Goal: Complete Application Form: Complete application form

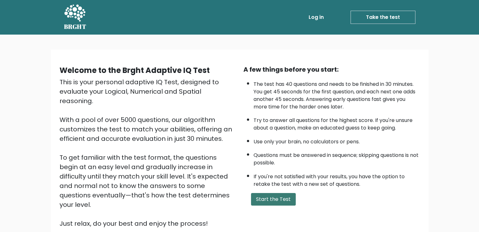
click at [275, 202] on button "Start the Test" at bounding box center [273, 199] width 45 height 13
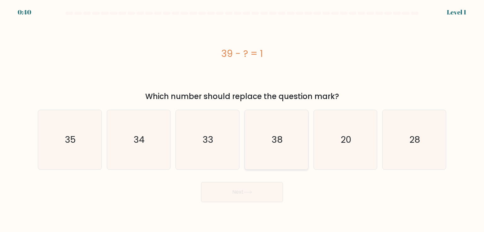
click at [272, 161] on icon "38" at bounding box center [276, 139] width 59 height 59
click at [242, 119] on input "d. 38" at bounding box center [242, 117] width 0 height 3
radio input "true"
click at [255, 199] on button "Next" at bounding box center [242, 192] width 82 height 20
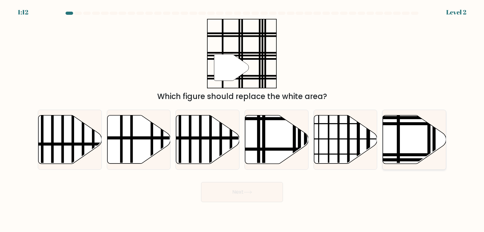
click at [402, 122] on icon at bounding box center [414, 140] width 63 height 48
click at [242, 119] on input "f." at bounding box center [242, 117] width 0 height 3
radio input "true"
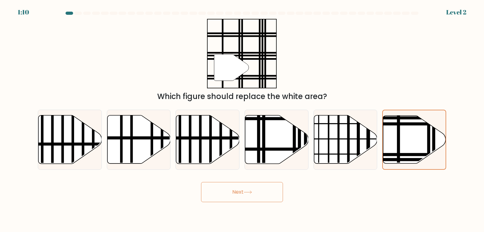
click at [258, 195] on button "Next" at bounding box center [242, 192] width 82 height 20
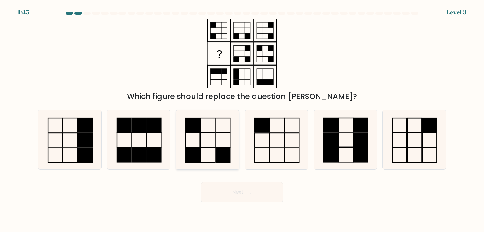
click at [199, 128] on rect at bounding box center [192, 125] width 14 height 14
click at [242, 119] on input "c." at bounding box center [242, 117] width 0 height 3
radio input "true"
click at [239, 198] on button "Next" at bounding box center [242, 192] width 82 height 20
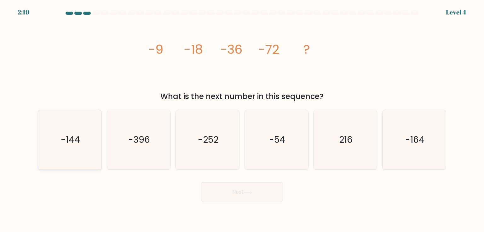
click at [57, 159] on icon "-144" at bounding box center [69, 139] width 59 height 59
click at [242, 119] on input "a. -144" at bounding box center [242, 117] width 0 height 3
radio input "true"
click at [234, 185] on button "Next" at bounding box center [242, 192] width 82 height 20
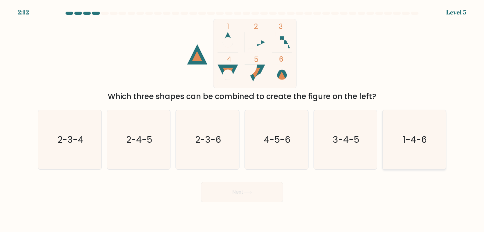
click at [405, 147] on icon "1-4-6" at bounding box center [413, 139] width 59 height 59
click at [242, 119] on input "f. 1-4-6" at bounding box center [242, 117] width 0 height 3
radio input "true"
click at [253, 198] on button "Next" at bounding box center [242, 192] width 82 height 20
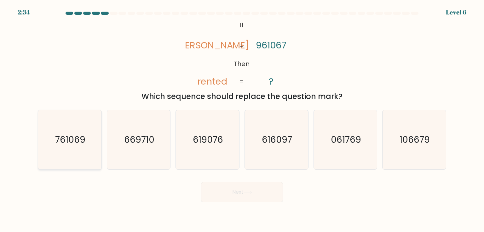
click at [65, 146] on icon "761069" at bounding box center [69, 139] width 59 height 59
click at [242, 119] on input "a. 761069" at bounding box center [242, 117] width 0 height 3
radio input "true"
click at [242, 191] on button "Next" at bounding box center [242, 192] width 82 height 20
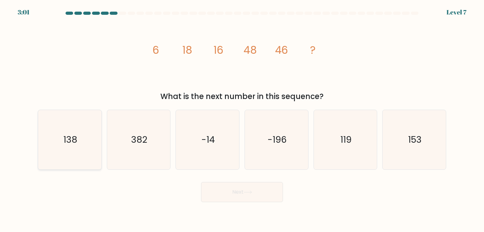
click at [95, 130] on icon "138" at bounding box center [69, 139] width 59 height 59
click at [242, 119] on input "a. 138" at bounding box center [242, 117] width 0 height 3
radio input "true"
click at [224, 200] on button "Next" at bounding box center [242, 192] width 82 height 20
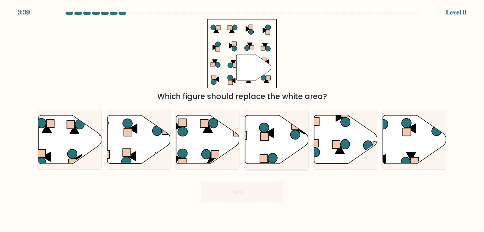
click at [286, 136] on icon at bounding box center [276, 140] width 63 height 48
click at [242, 119] on input "d." at bounding box center [242, 117] width 0 height 3
radio input "true"
click at [234, 196] on button "Next" at bounding box center [242, 192] width 82 height 20
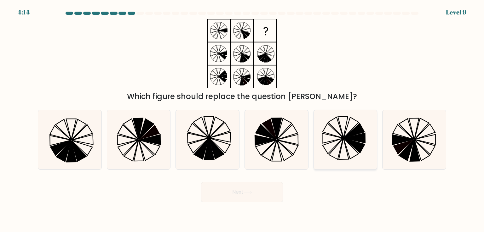
click at [351, 151] on icon at bounding box center [345, 139] width 59 height 59
click at [242, 119] on input "e." at bounding box center [242, 117] width 0 height 3
radio input "true"
click at [259, 203] on body "4:13 Level 9" at bounding box center [242, 116] width 484 height 232
click at [259, 192] on button "Next" at bounding box center [242, 192] width 82 height 20
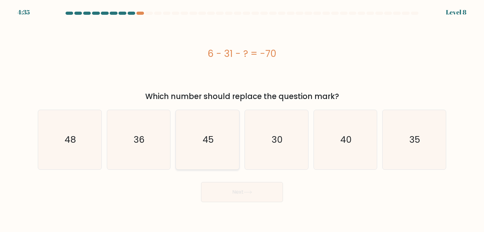
click at [211, 134] on text "45" at bounding box center [207, 140] width 11 height 13
click at [242, 119] on input "c. 45" at bounding box center [242, 117] width 0 height 3
radio input "true"
click at [246, 199] on button "Next" at bounding box center [242, 192] width 82 height 20
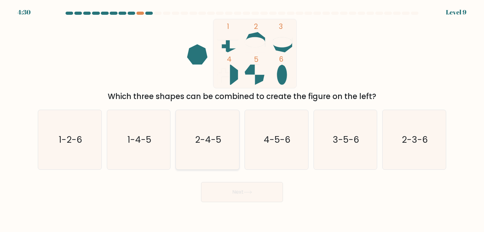
click at [214, 157] on icon "2-4-5" at bounding box center [207, 139] width 59 height 59
click at [242, 119] on input "c. 2-4-5" at bounding box center [242, 117] width 0 height 3
radio input "true"
click at [230, 190] on button "Next" at bounding box center [242, 192] width 82 height 20
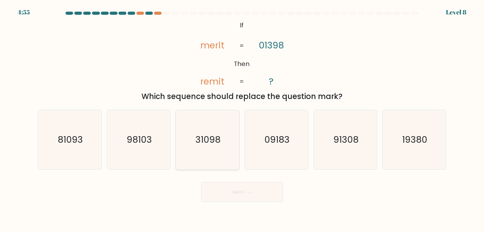
click at [217, 125] on icon "31098" at bounding box center [207, 139] width 59 height 59
click at [242, 119] on input "c. 31098" at bounding box center [242, 117] width 0 height 3
radio input "true"
click at [245, 196] on button "Next" at bounding box center [242, 192] width 82 height 20
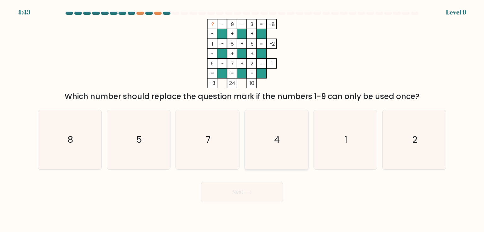
click at [275, 130] on icon "4" at bounding box center [276, 139] width 59 height 59
click at [242, 119] on input "d. 4" at bounding box center [242, 117] width 0 height 3
radio input "true"
click at [262, 195] on button "Next" at bounding box center [242, 192] width 82 height 20
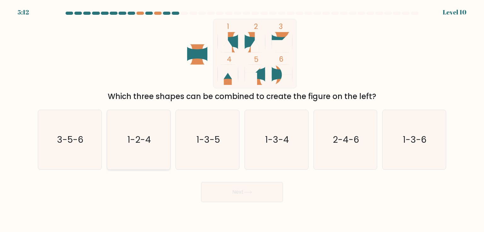
click at [146, 142] on text "1-2-4" at bounding box center [139, 140] width 24 height 13
click at [242, 119] on input "b. 1-2-4" at bounding box center [242, 117] width 0 height 3
radio input "true"
click at [227, 198] on button "Next" at bounding box center [242, 192] width 82 height 20
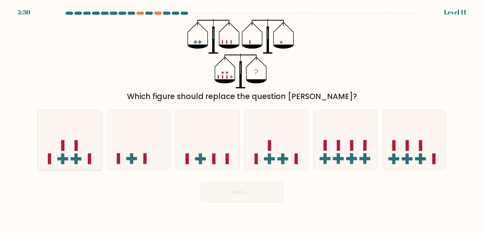
click at [67, 134] on icon at bounding box center [69, 140] width 63 height 52
click at [242, 119] on input "a." at bounding box center [242, 117] width 0 height 3
radio input "true"
click at [283, 146] on icon at bounding box center [276, 140] width 63 height 52
click at [242, 119] on input "d." at bounding box center [242, 117] width 0 height 3
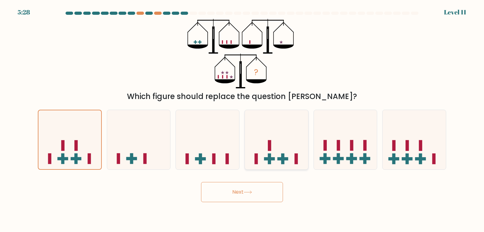
radio input "true"
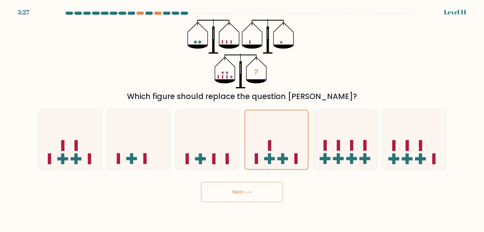
click at [258, 191] on button "Next" at bounding box center [242, 192] width 82 height 20
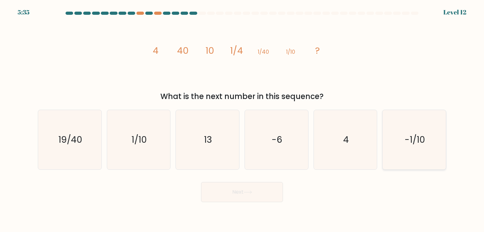
click at [396, 146] on icon "-1/10" at bounding box center [413, 139] width 59 height 59
click at [242, 119] on input "f. -1/10" at bounding box center [242, 117] width 0 height 3
radio input "true"
click at [238, 197] on button "Next" at bounding box center [242, 192] width 82 height 20
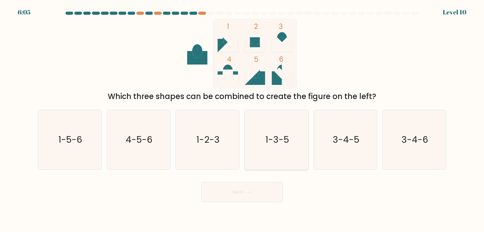
click at [290, 157] on icon "1-3-5" at bounding box center [276, 139] width 59 height 59
click at [242, 119] on input "d. 1-3-5" at bounding box center [242, 117] width 0 height 3
radio input "true"
click at [228, 195] on button "Next" at bounding box center [242, 192] width 82 height 20
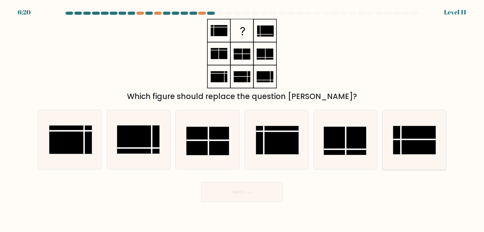
click at [405, 140] on line at bounding box center [414, 140] width 43 height 0
click at [242, 119] on input "f." at bounding box center [242, 117] width 0 height 3
radio input "true"
click at [239, 185] on button "Next" at bounding box center [242, 192] width 82 height 20
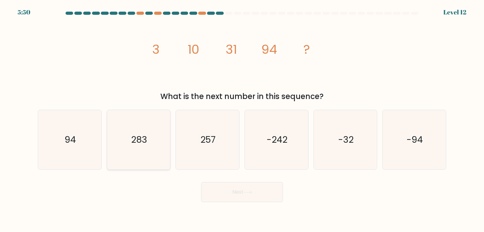
click at [152, 151] on icon "283" at bounding box center [138, 139] width 59 height 59
click at [242, 119] on input "b. 283" at bounding box center [242, 117] width 0 height 3
radio input "true"
click at [264, 196] on button "Next" at bounding box center [242, 192] width 82 height 20
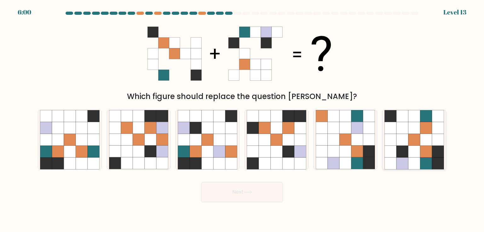
click at [426, 143] on icon at bounding box center [426, 140] width 12 height 12
click at [242, 119] on input "f." at bounding box center [242, 117] width 0 height 3
radio input "true"
click at [259, 188] on button "Next" at bounding box center [242, 192] width 82 height 20
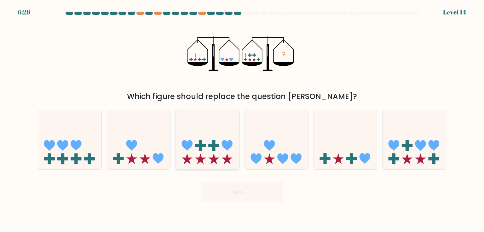
click at [228, 151] on icon at bounding box center [207, 140] width 63 height 52
click at [242, 119] on input "c." at bounding box center [242, 117] width 0 height 3
radio input "true"
click at [243, 191] on button "Next" at bounding box center [242, 192] width 82 height 20
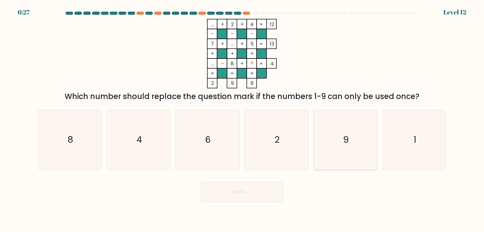
click at [317, 128] on icon "9" at bounding box center [345, 139] width 59 height 59
click at [242, 119] on input "e. 9" at bounding box center [242, 117] width 0 height 3
radio input "true"
click at [229, 193] on button "Next" at bounding box center [242, 192] width 82 height 20
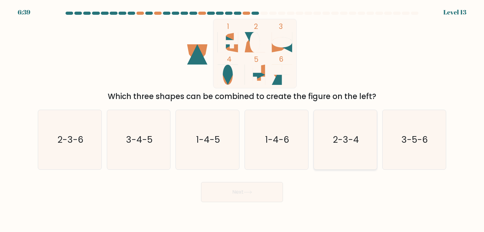
click at [365, 151] on icon "2-3-4" at bounding box center [345, 139] width 59 height 59
click at [242, 119] on input "e. 2-3-4" at bounding box center [242, 117] width 0 height 3
radio input "true"
click at [257, 199] on button "Next" at bounding box center [242, 192] width 82 height 20
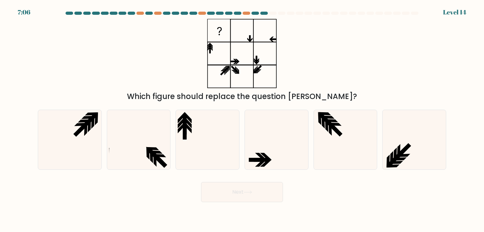
click at [243, 189] on button "Next" at bounding box center [242, 192] width 82 height 20
click at [294, 145] on icon at bounding box center [276, 139] width 59 height 59
click at [242, 119] on input "d." at bounding box center [242, 117] width 0 height 3
radio input "true"
click at [250, 193] on icon at bounding box center [247, 192] width 9 height 3
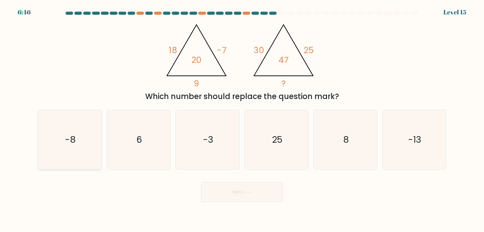
click at [64, 131] on icon "-8" at bounding box center [69, 139] width 59 height 59
click at [242, 119] on input "a. -8" at bounding box center [242, 117] width 0 height 3
radio input "true"
click at [265, 195] on button "Next" at bounding box center [242, 192] width 82 height 20
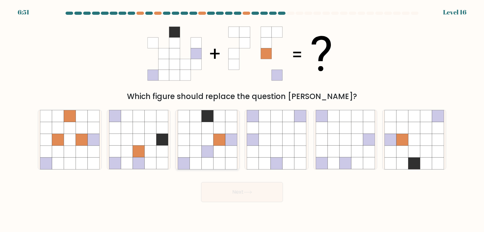
click at [215, 149] on icon at bounding box center [219, 152] width 12 height 12
click at [242, 119] on input "c." at bounding box center [242, 117] width 0 height 3
radio input "true"
click at [235, 196] on button "Next" at bounding box center [242, 192] width 82 height 20
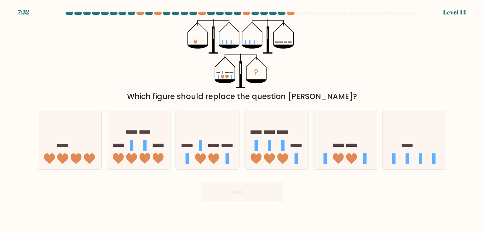
click at [288, 173] on form at bounding box center [242, 107] width 484 height 191
click at [287, 164] on icon at bounding box center [276, 140] width 63 height 52
click at [242, 119] on input "d." at bounding box center [242, 117] width 0 height 3
radio input "true"
click at [273, 188] on button "Next" at bounding box center [242, 192] width 82 height 20
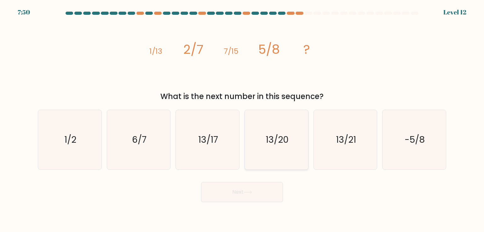
click at [259, 150] on icon "13/20" at bounding box center [276, 139] width 59 height 59
click at [242, 119] on input "d. 13/20" at bounding box center [242, 117] width 0 height 3
radio input "true"
click at [262, 195] on button "Next" at bounding box center [242, 192] width 82 height 20
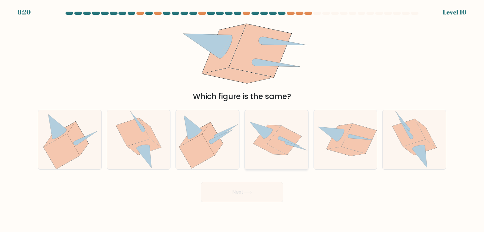
click at [291, 151] on icon at bounding box center [276, 140] width 63 height 46
click at [242, 119] on input "d." at bounding box center [242, 117] width 0 height 3
radio input "true"
click at [208, 149] on icon at bounding box center [196, 151] width 35 height 34
click at [242, 119] on input "c." at bounding box center [242, 117] width 0 height 3
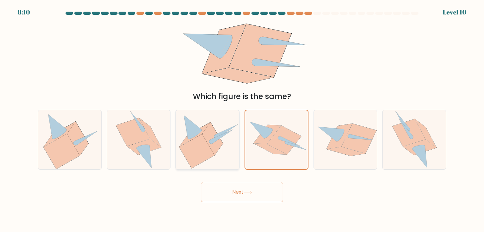
radio input "true"
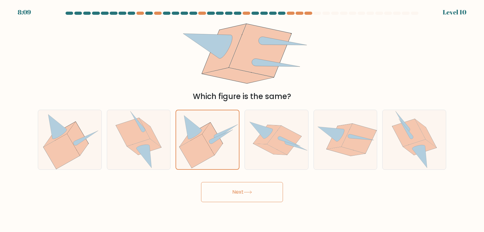
click at [234, 186] on button "Next" at bounding box center [242, 192] width 82 height 20
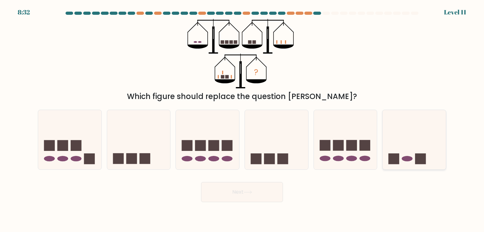
click at [422, 146] on icon at bounding box center [413, 140] width 63 height 52
click at [242, 119] on input "f." at bounding box center [242, 117] width 0 height 3
radio input "true"
click at [262, 190] on button "Next" at bounding box center [242, 192] width 82 height 20
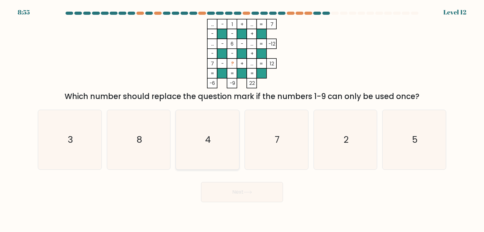
click at [219, 141] on icon "4" at bounding box center [207, 139] width 59 height 59
click at [242, 119] on input "c. 4" at bounding box center [242, 117] width 0 height 3
radio input "true"
click at [232, 196] on button "Next" at bounding box center [242, 192] width 82 height 20
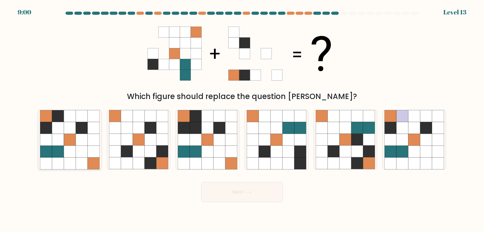
click at [55, 115] on icon at bounding box center [58, 117] width 12 height 12
click at [242, 116] on input "a." at bounding box center [242, 117] width 0 height 3
radio input "true"
click at [236, 195] on button "Next" at bounding box center [242, 192] width 82 height 20
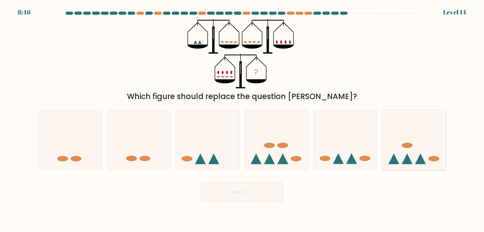
click at [415, 136] on icon at bounding box center [413, 140] width 63 height 52
click at [242, 119] on input "f." at bounding box center [242, 117] width 0 height 3
radio input "true"
click at [257, 191] on button "Next" at bounding box center [242, 192] width 82 height 20
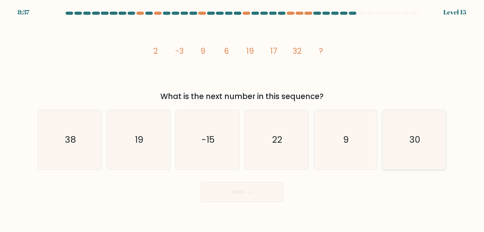
click at [396, 144] on icon "30" at bounding box center [413, 139] width 59 height 59
click at [242, 119] on input "f. 30" at bounding box center [242, 117] width 0 height 3
radio input "true"
click at [263, 194] on button "Next" at bounding box center [242, 192] width 82 height 20
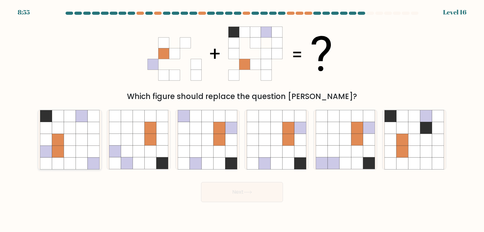
click at [71, 152] on icon at bounding box center [70, 152] width 12 height 12
click at [242, 119] on input "a." at bounding box center [242, 117] width 0 height 3
radio input "true"
click at [258, 183] on button "Next" at bounding box center [242, 192] width 82 height 20
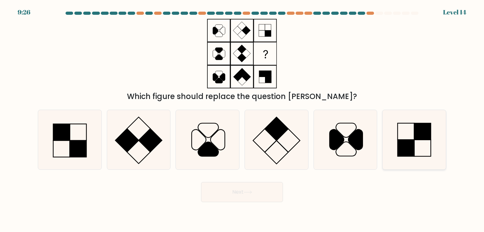
click at [411, 145] on rect at bounding box center [405, 148] width 16 height 16
click at [242, 119] on input "f." at bounding box center [242, 117] width 0 height 3
radio input "true"
click at [239, 196] on button "Next" at bounding box center [242, 192] width 82 height 20
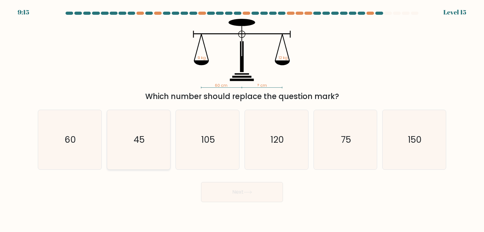
click at [151, 153] on icon "45" at bounding box center [138, 139] width 59 height 59
click at [242, 119] on input "b. 45" at bounding box center [242, 117] width 0 height 3
radio input "true"
click at [252, 197] on button "Next" at bounding box center [242, 192] width 82 height 20
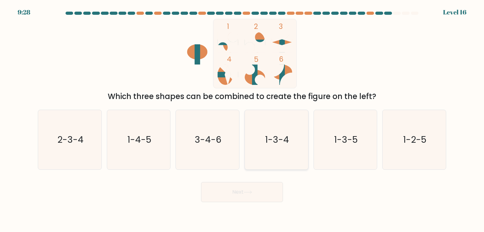
click at [302, 145] on icon "1-3-4" at bounding box center [276, 139] width 59 height 59
click at [242, 119] on input "d. 1-3-4" at bounding box center [242, 117] width 0 height 3
radio input "true"
click at [241, 202] on body "9:27 Level 16" at bounding box center [242, 116] width 484 height 232
click at [243, 196] on button "Next" at bounding box center [242, 192] width 82 height 20
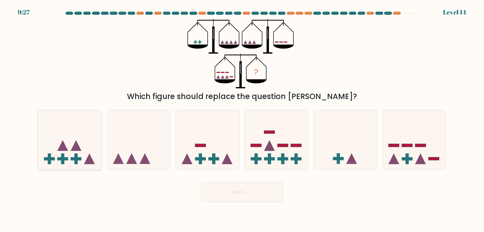
click at [91, 161] on icon at bounding box center [89, 159] width 11 height 11
click at [242, 119] on input "a." at bounding box center [242, 117] width 0 height 3
radio input "true"
click at [209, 185] on button "Next" at bounding box center [242, 192] width 82 height 20
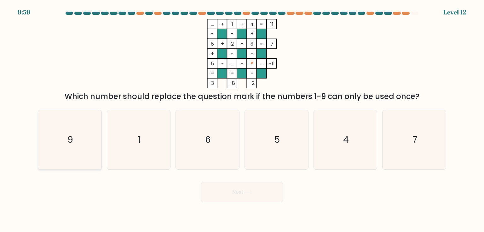
click at [90, 155] on icon "9" at bounding box center [69, 139] width 59 height 59
click at [242, 119] on input "a. 9" at bounding box center [242, 117] width 0 height 3
radio input "true"
click at [253, 187] on button "Next" at bounding box center [242, 192] width 82 height 20
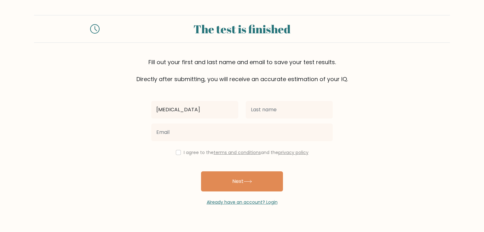
type input "[MEDICAL_DATA]"
click at [273, 119] on div at bounding box center [289, 110] width 94 height 23
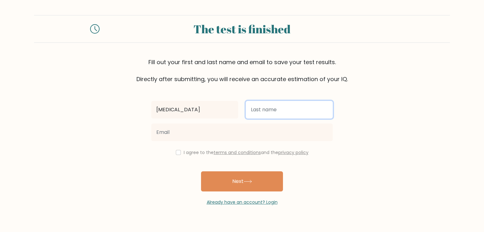
click at [276, 113] on input "text" at bounding box center [289, 110] width 87 height 18
type input "makinde"
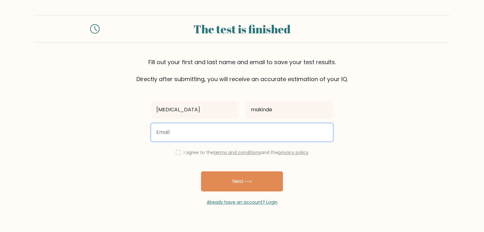
click at [270, 138] on input "email" at bounding box center [241, 133] width 181 height 18
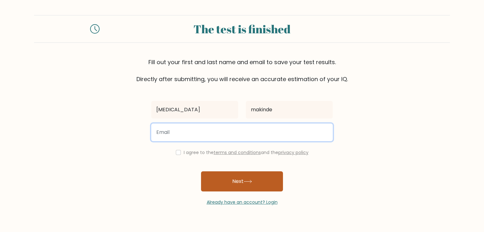
type input "trishaalexa27@gmail.com"
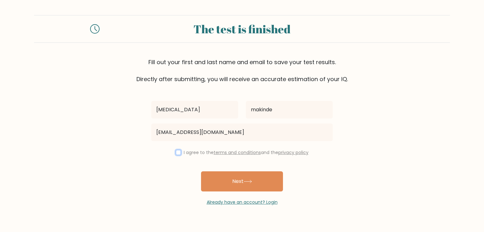
click at [178, 154] on input "checkbox" at bounding box center [178, 152] width 5 height 5
checkbox input "true"
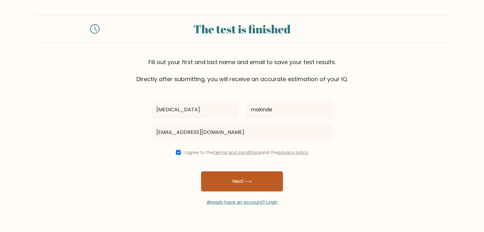
click at [232, 177] on button "Next" at bounding box center [242, 182] width 82 height 20
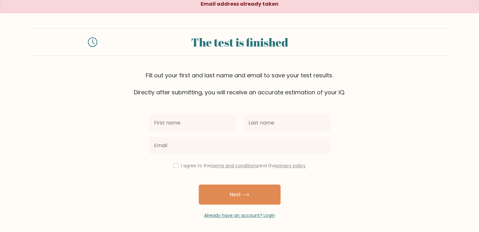
scroll to position [7, 0]
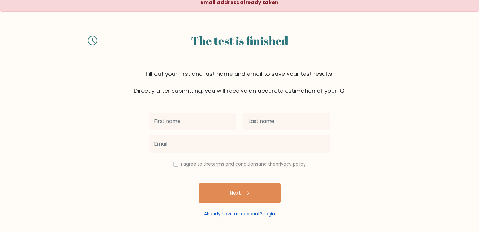
click at [242, 216] on link "Already have an account? Login" at bounding box center [239, 214] width 71 height 6
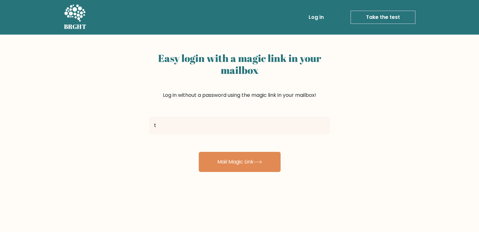
type input "trishaalexa27@gmail.com"
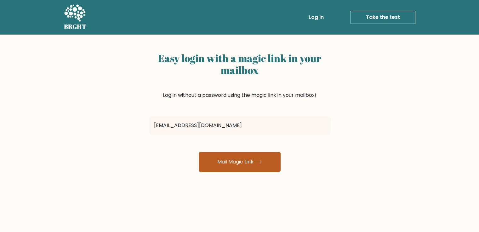
click at [235, 168] on button "Mail Magic Link" at bounding box center [240, 162] width 82 height 20
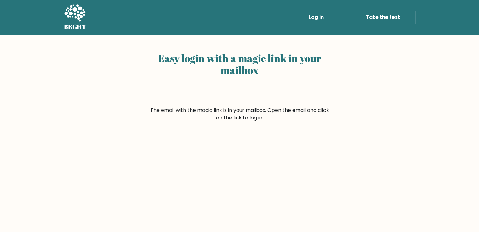
click at [348, 185] on div "Easy login with a magic link in your mailbox The email with the magic link is i…" at bounding box center [239, 154] width 479 height 239
